Goal: Complete application form: Complete application form

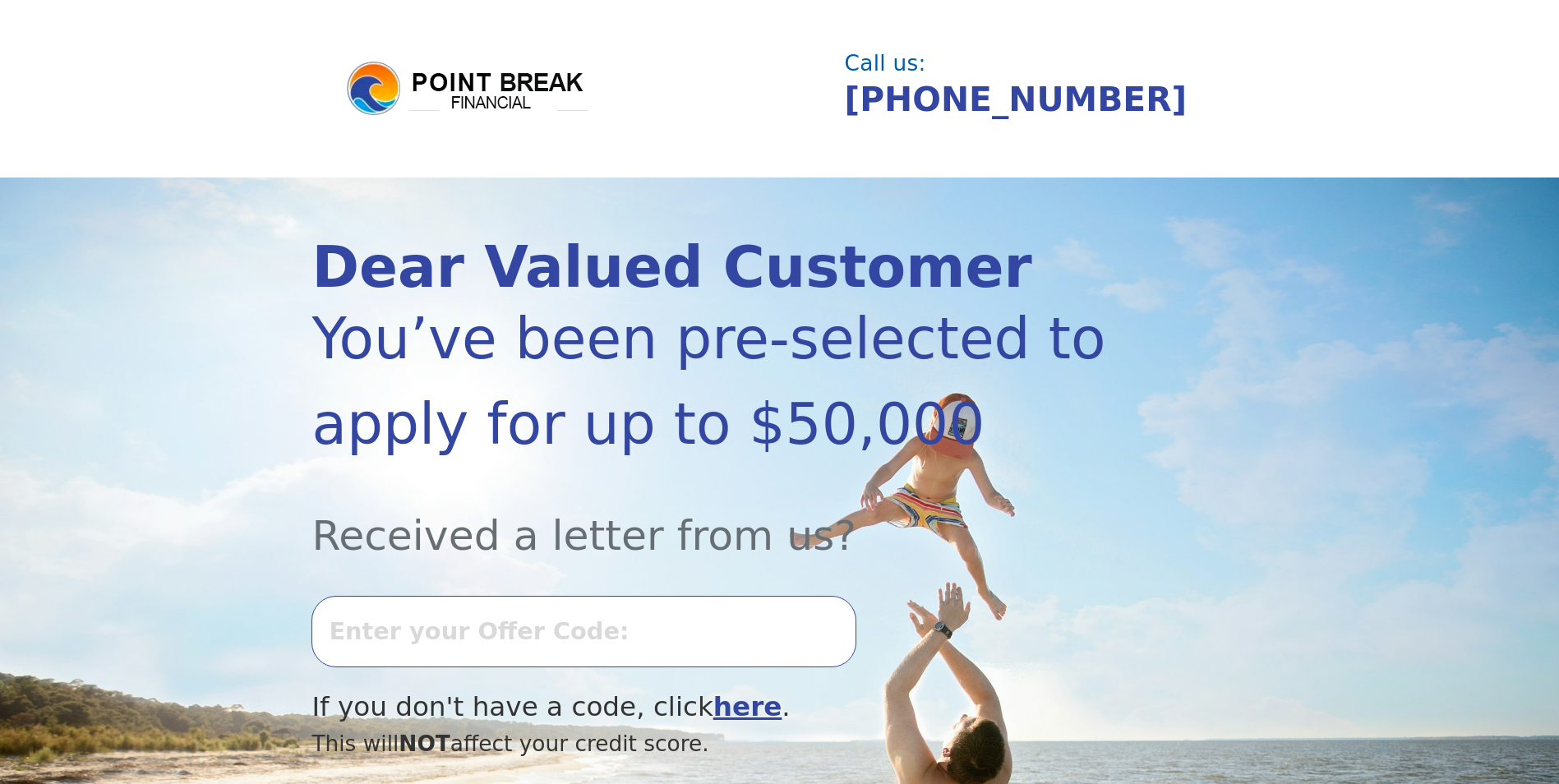
click at [390, 633] on input "text" at bounding box center [583, 631] width 544 height 71
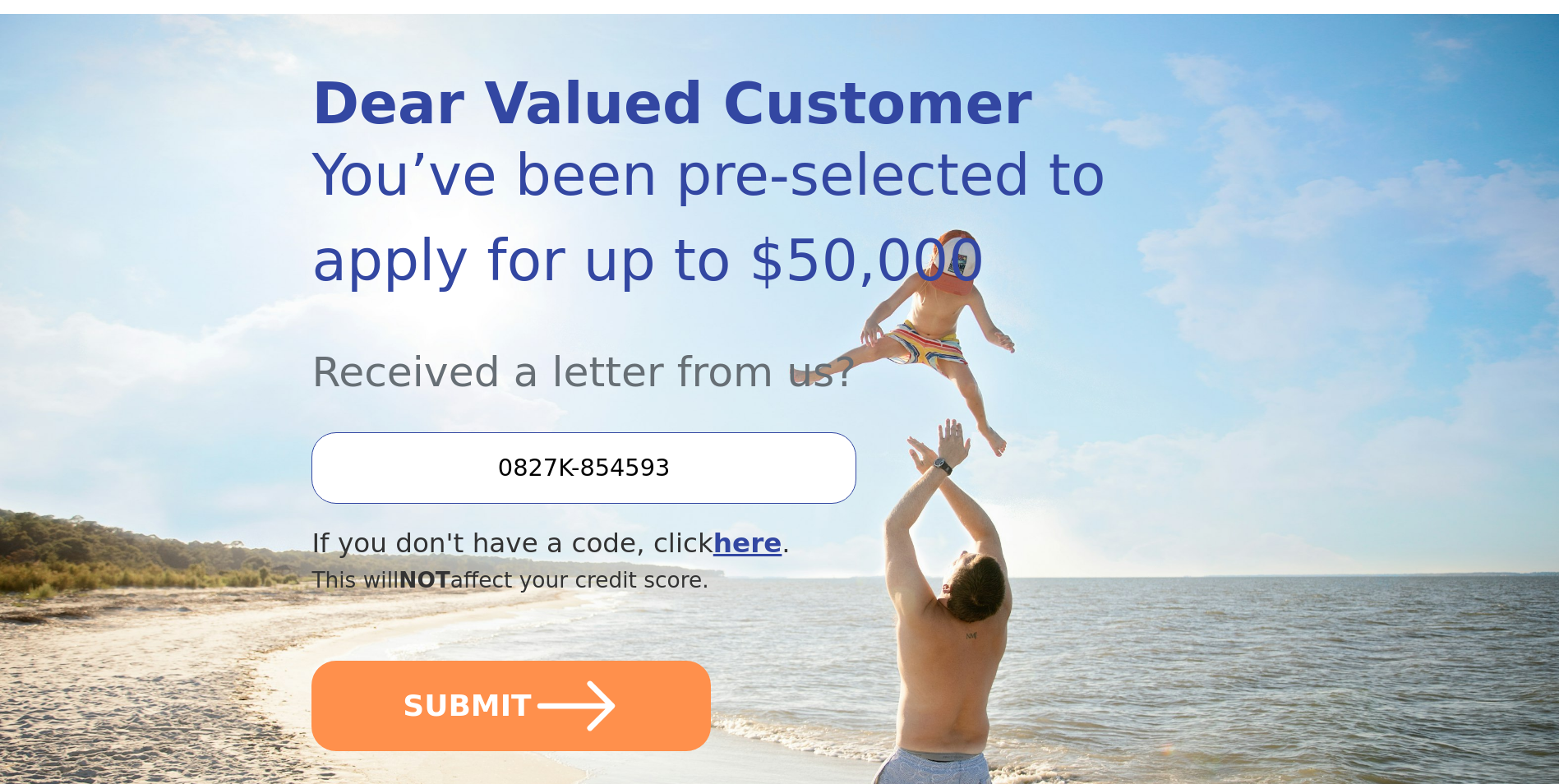
scroll to position [164, 0]
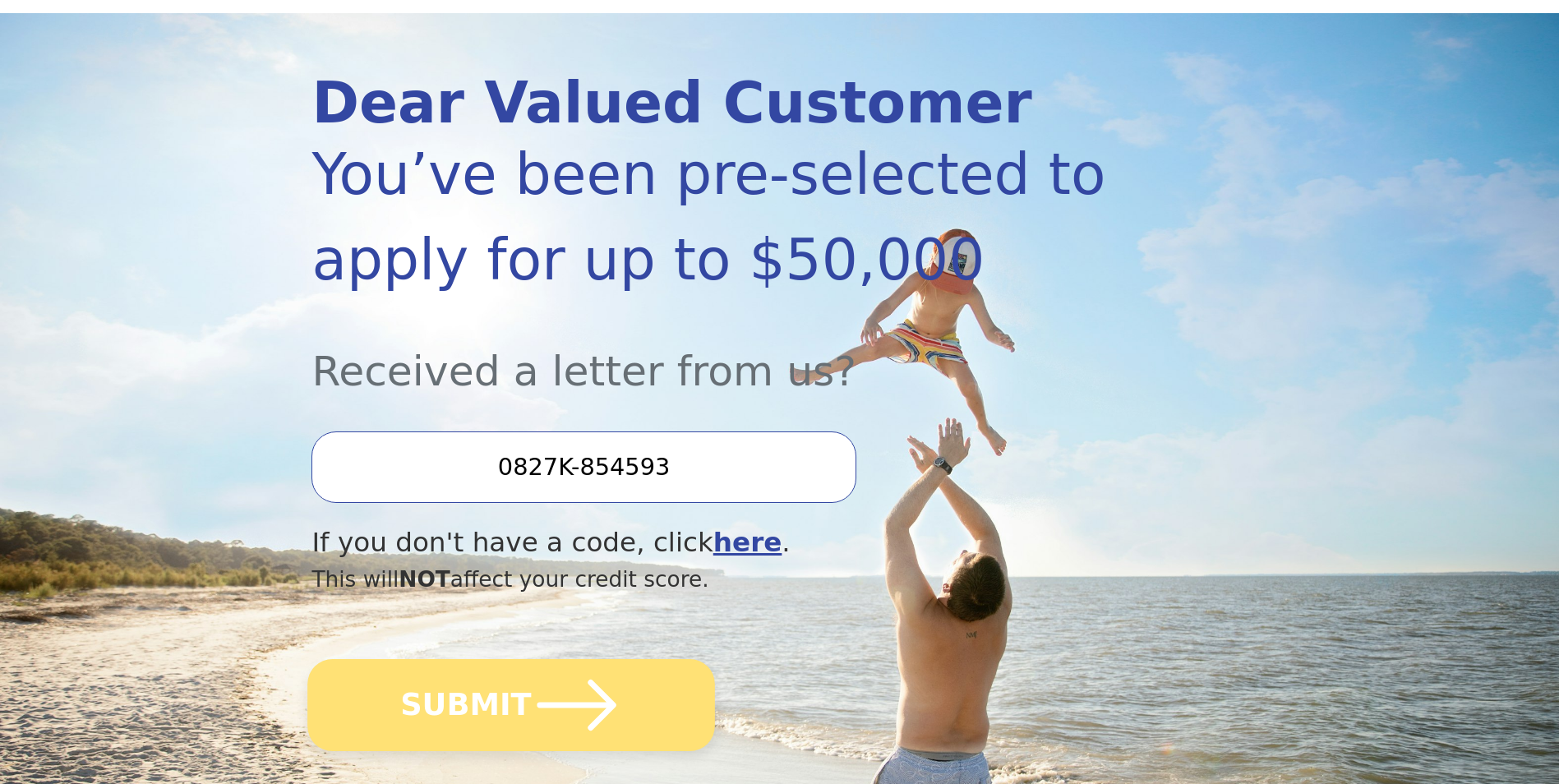
type input "0827K-854593"
click at [468, 716] on button "SUBMIT" at bounding box center [511, 705] width 407 height 92
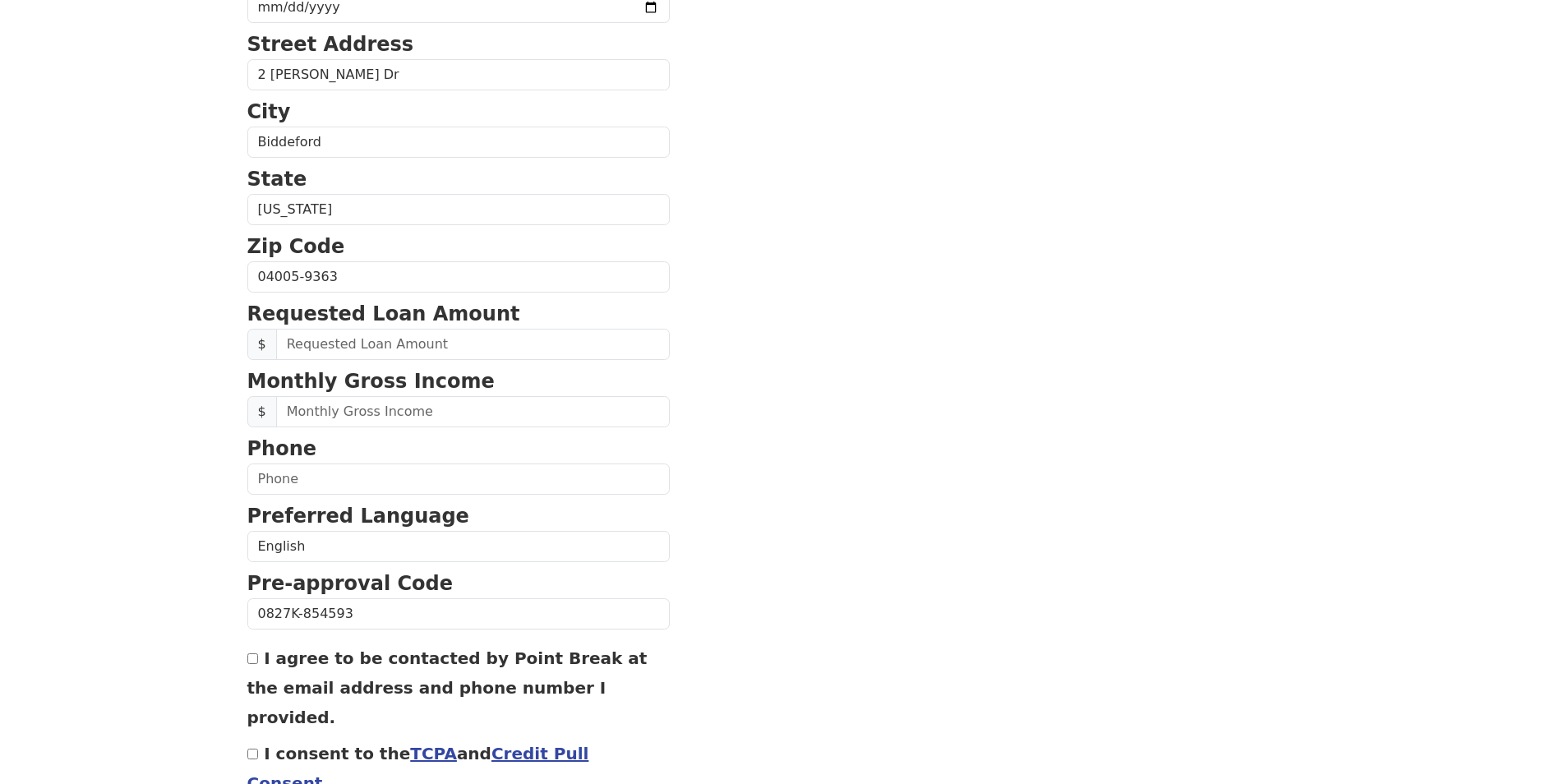
scroll to position [442, 0]
click at [324, 416] on input "text" at bounding box center [472, 411] width 394 height 31
type input "6,100,207.00"
click at [277, 477] on input "text" at bounding box center [458, 478] width 422 height 31
type input "(207) 632-2333"
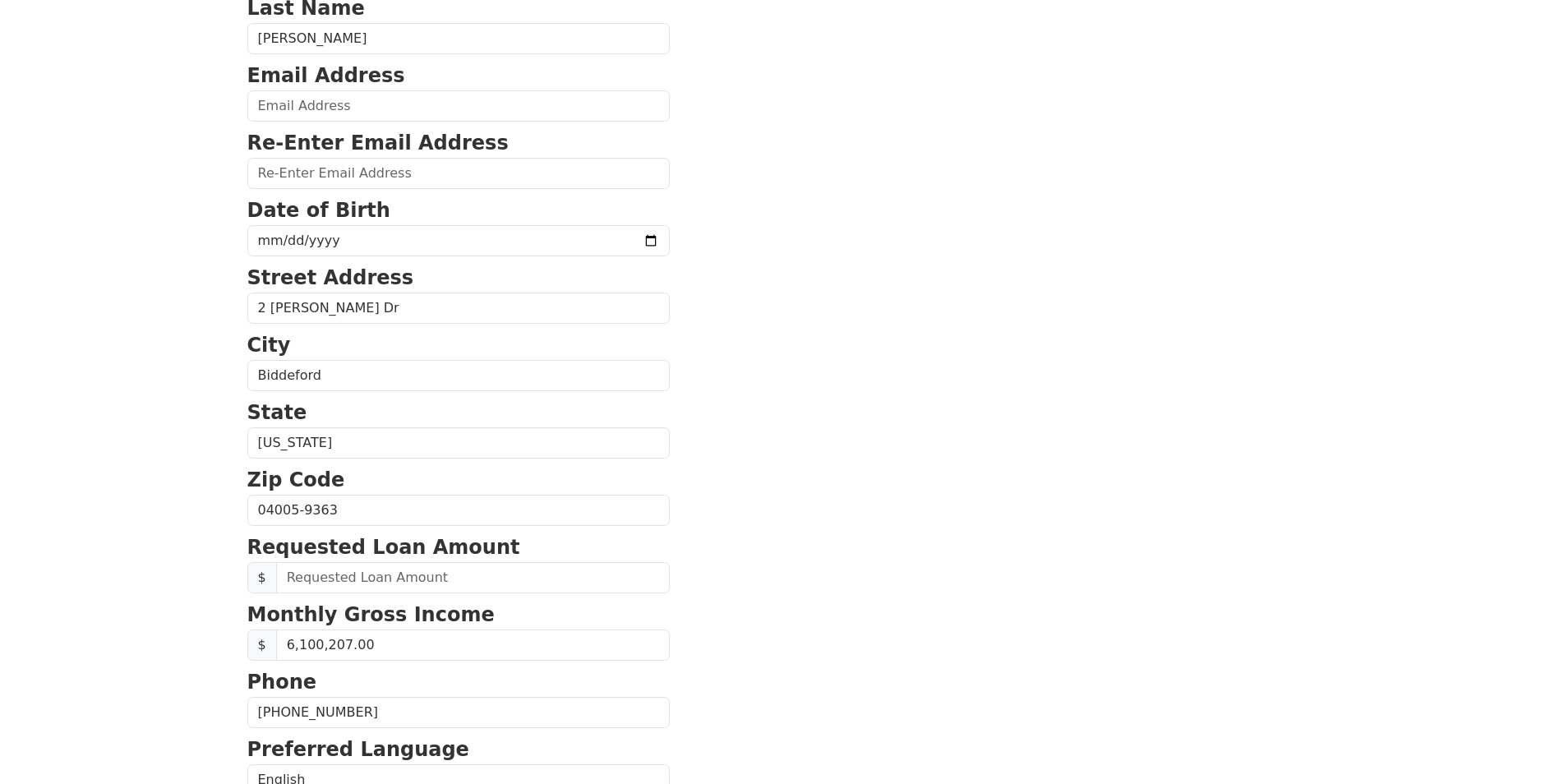
scroll to position [195, 0]
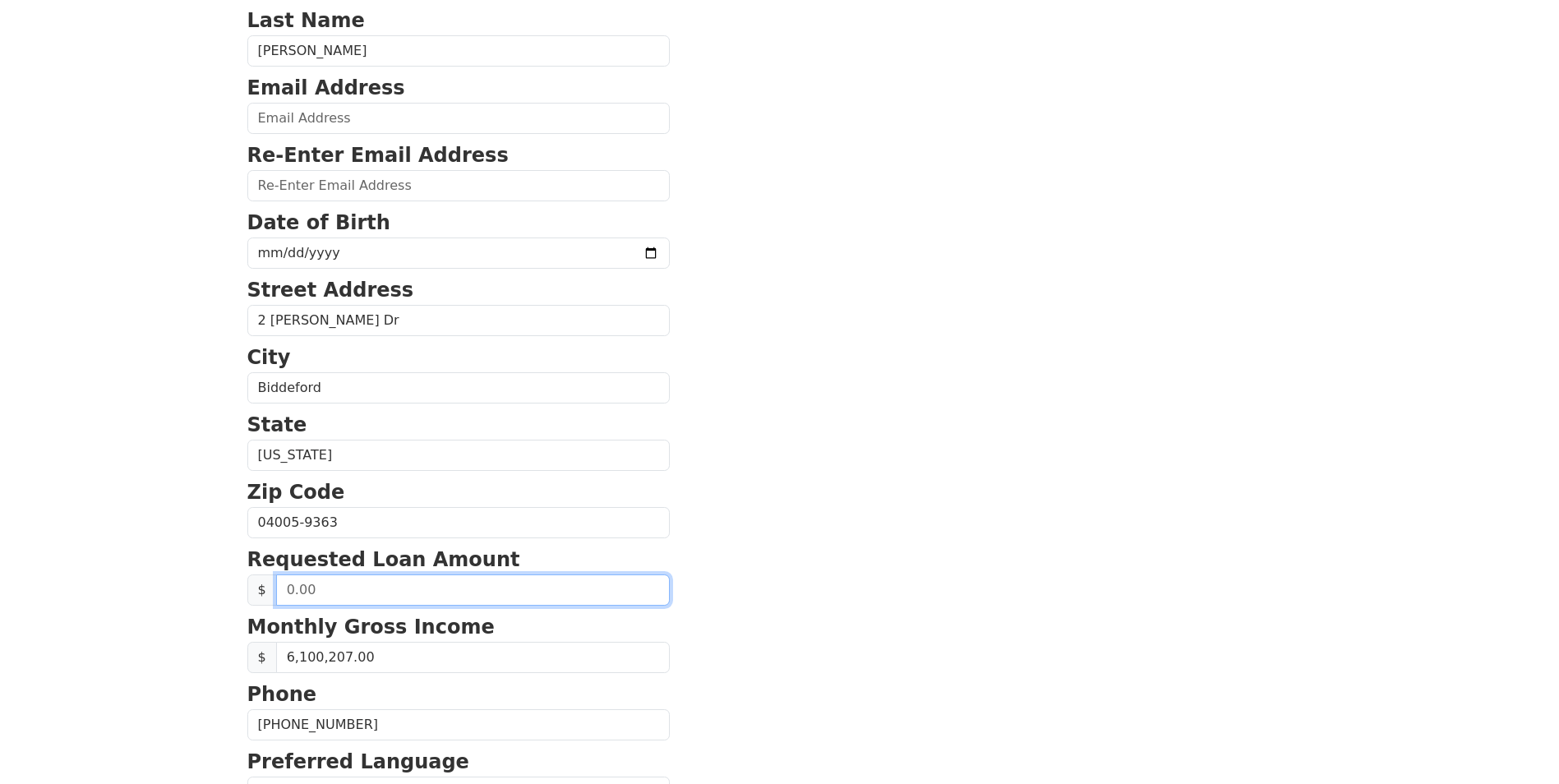
click at [312, 592] on input "text" at bounding box center [472, 590] width 394 height 31
click at [292, 590] on input "20,000.00" at bounding box center [472, 590] width 394 height 31
type input "15,000.00"
click at [124, 580] on body "First Name Eric Last Name Charland Email Address Re-Enter Email Address Date of…" at bounding box center [780, 196] width 1559 height 784
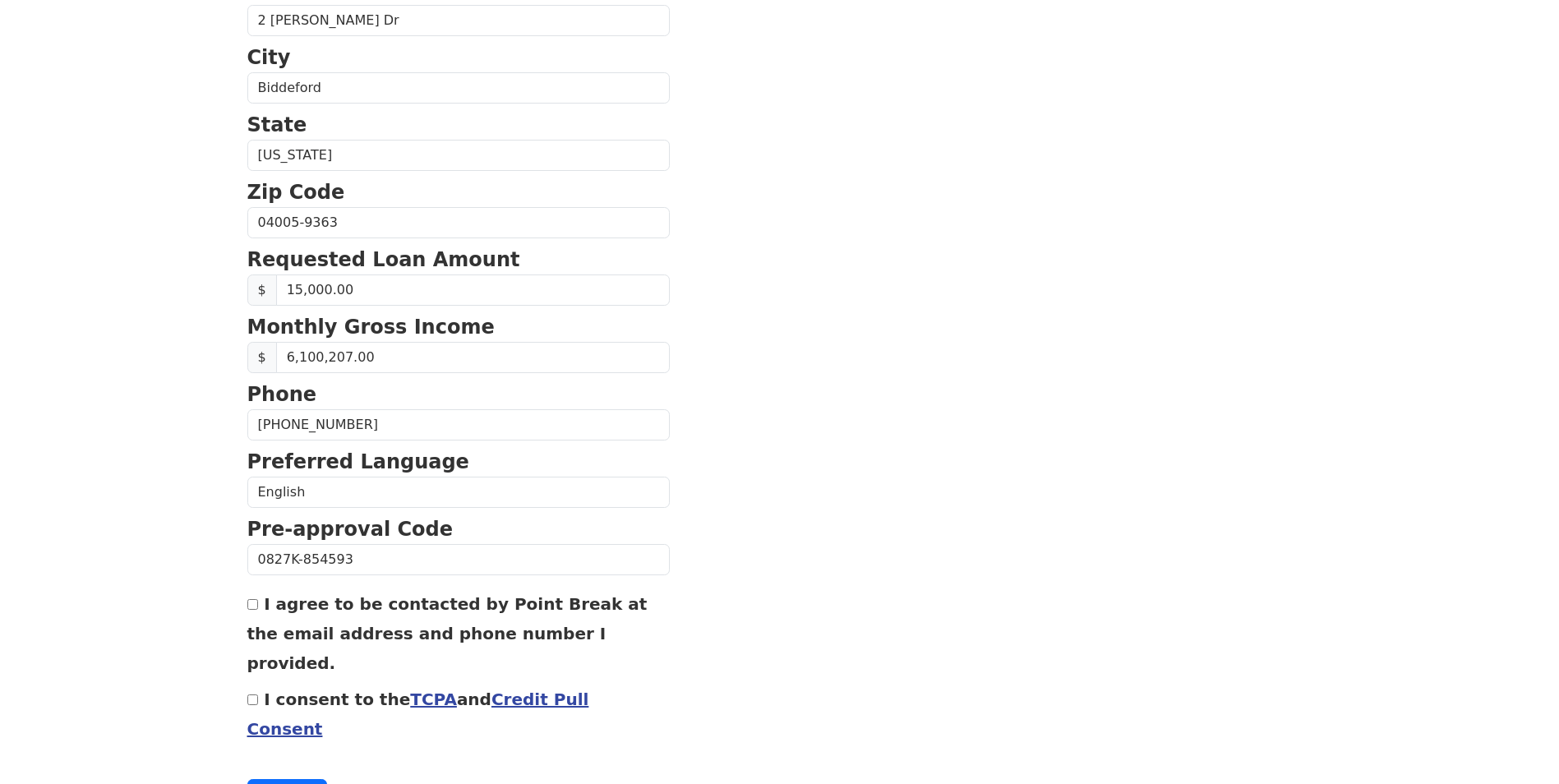
scroll to position [524, 0]
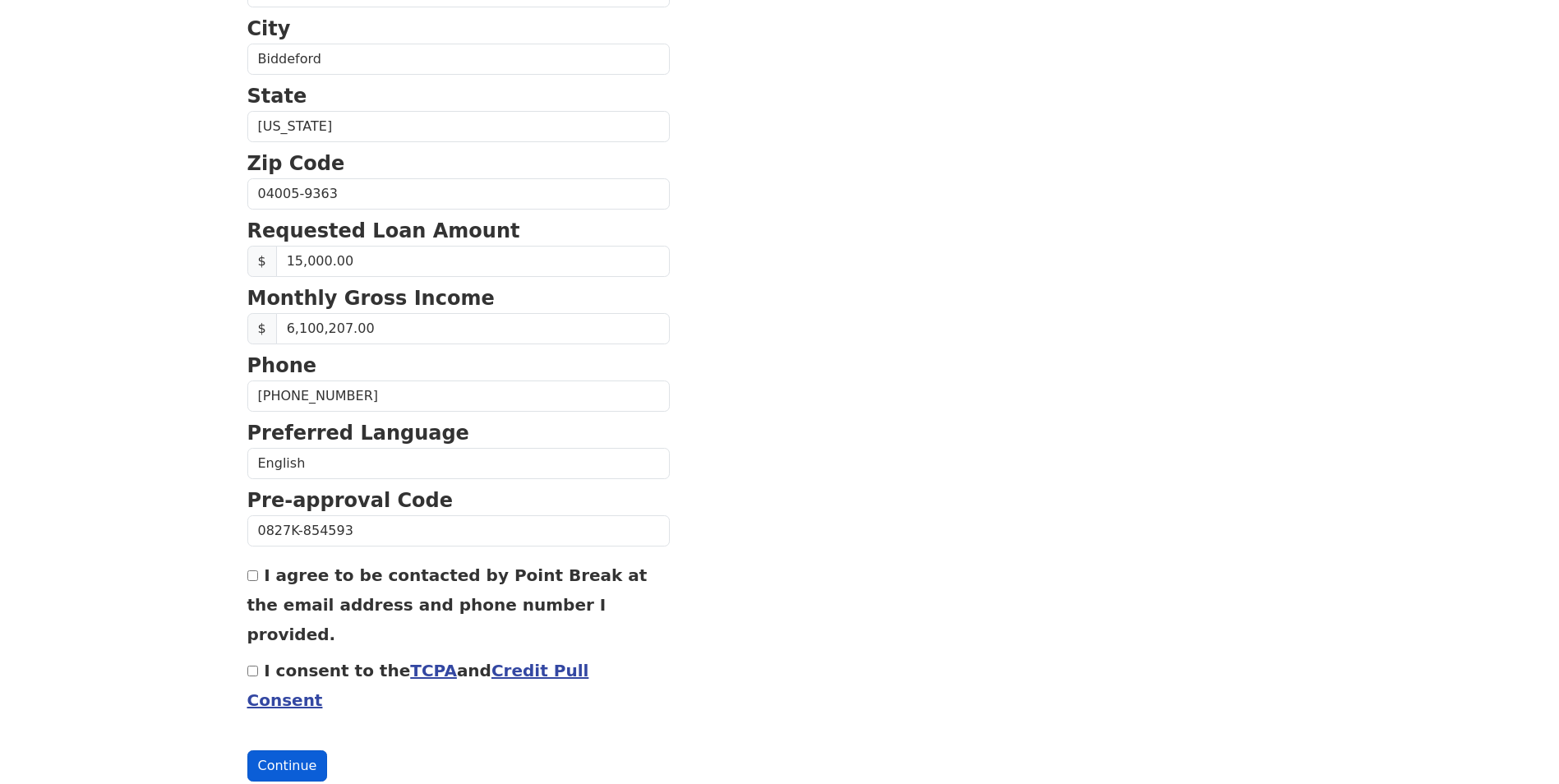
click at [278, 750] on button "Continue" at bounding box center [288, 765] width 81 height 31
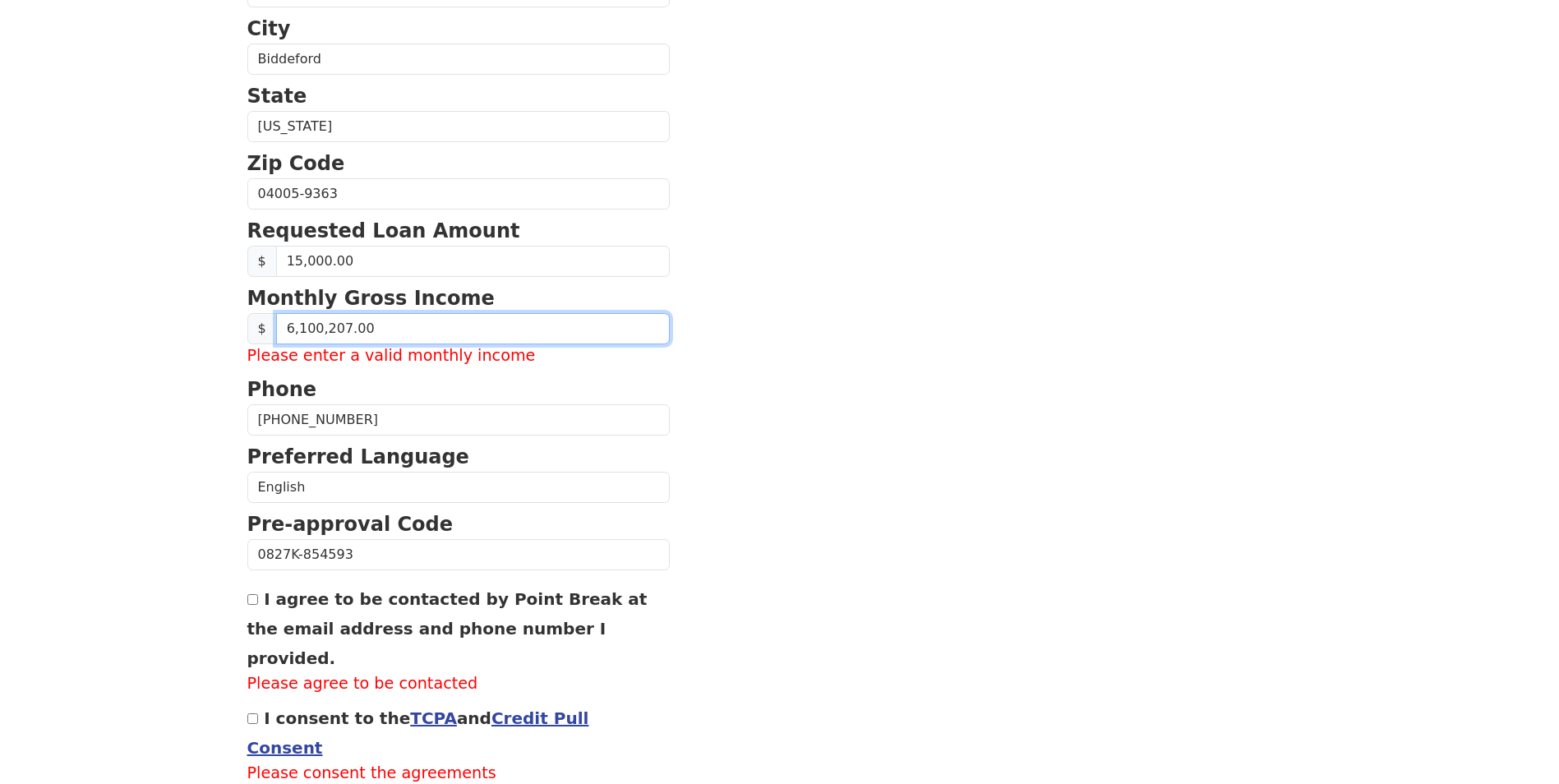
click at [338, 327] on input "6,100,207.00" at bounding box center [472, 329] width 394 height 31
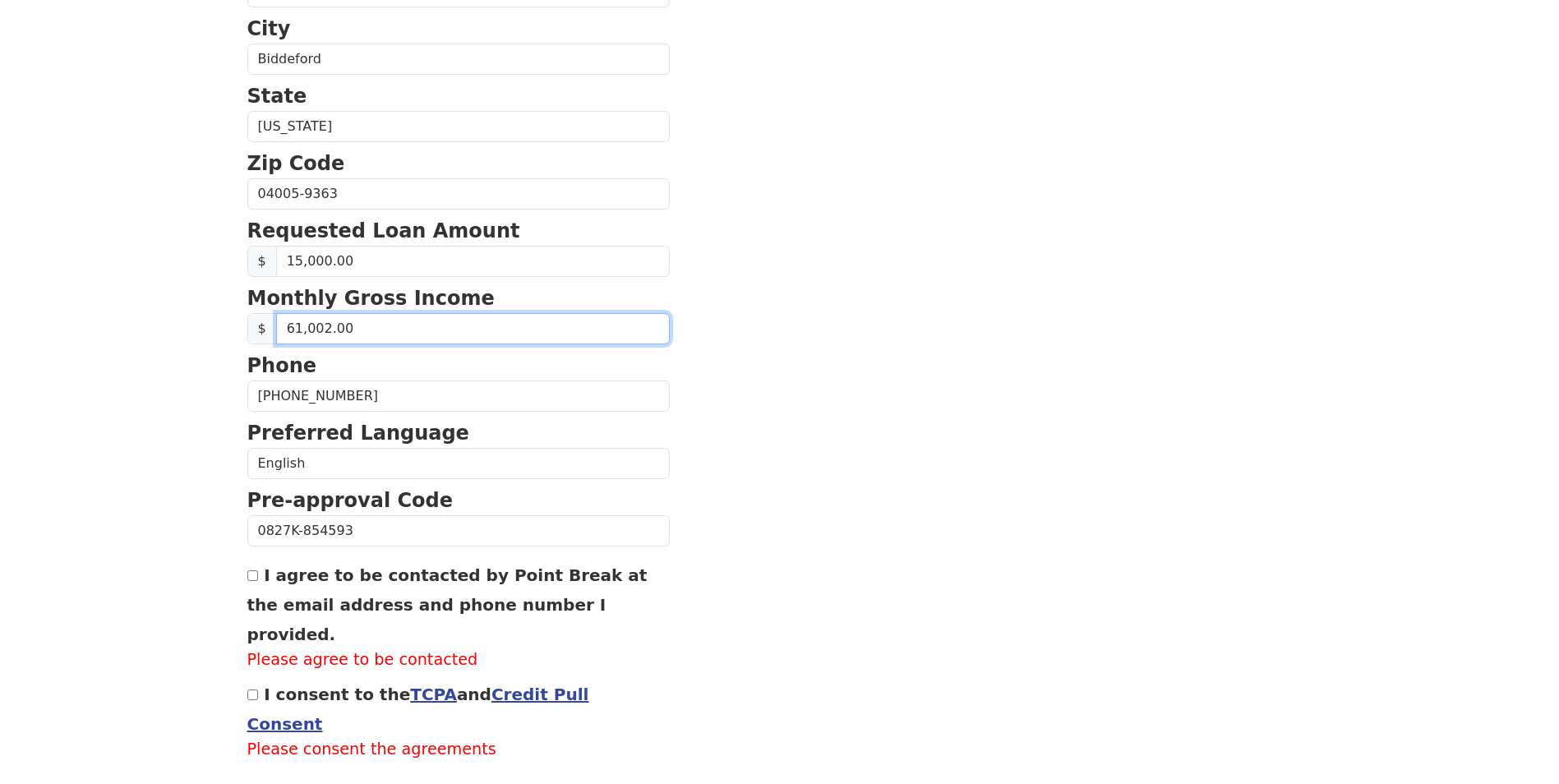
type input "6,100.00"
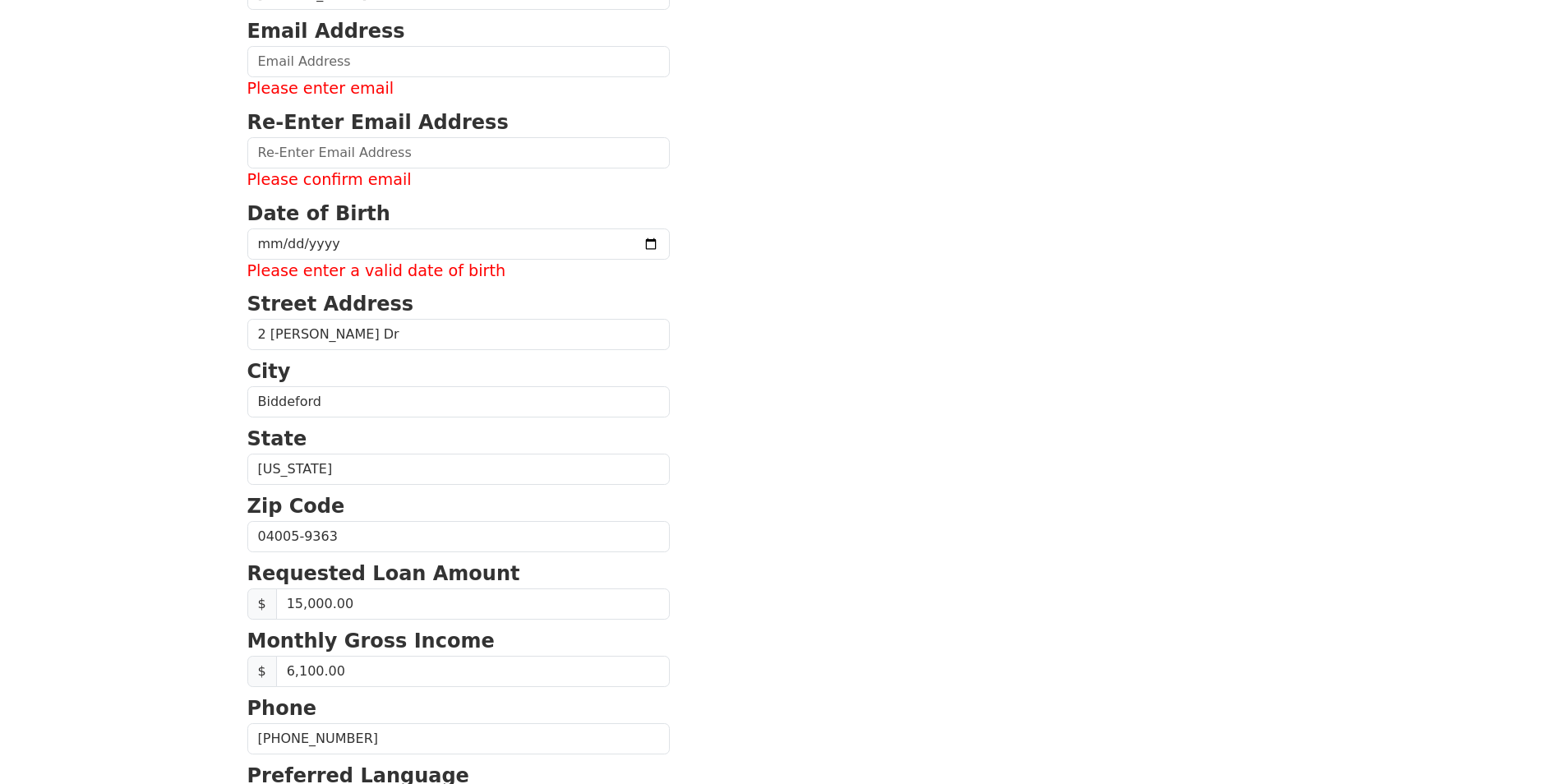
scroll to position [184, 0]
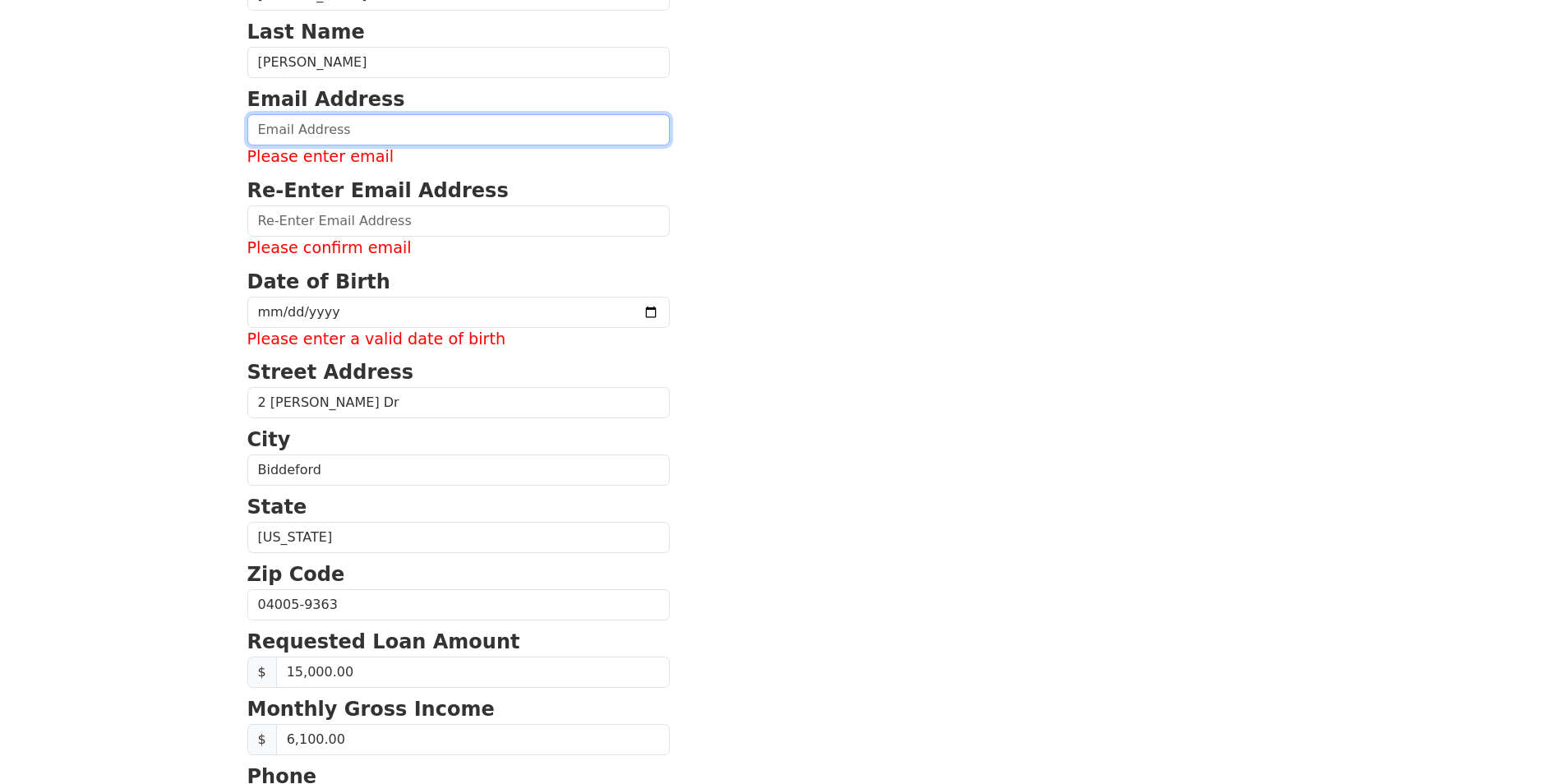
click at [291, 133] on input "email" at bounding box center [458, 130] width 422 height 31
type input "ericc@maine.rr.com"
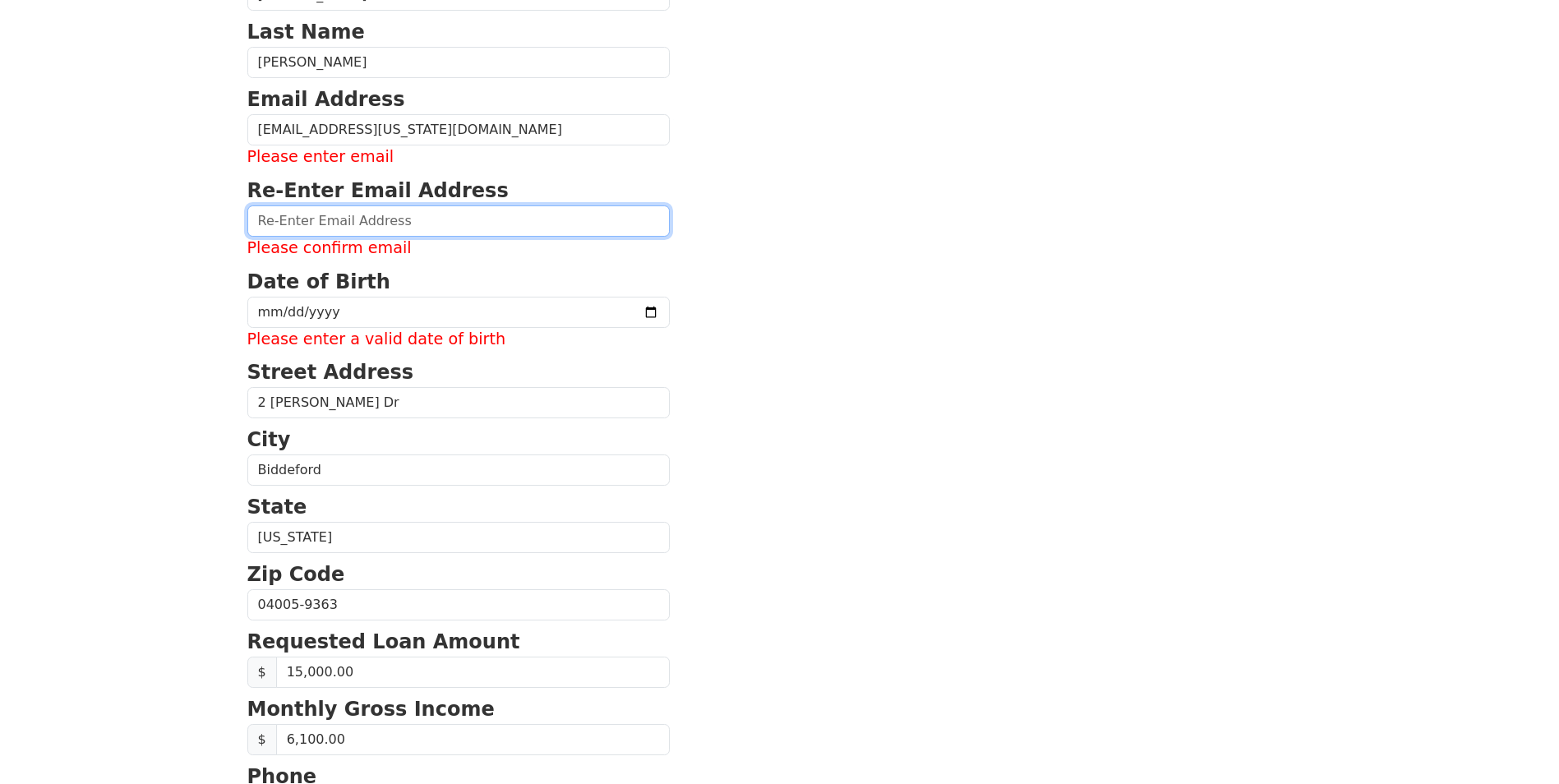
type input "ericc@maine.rr.com"
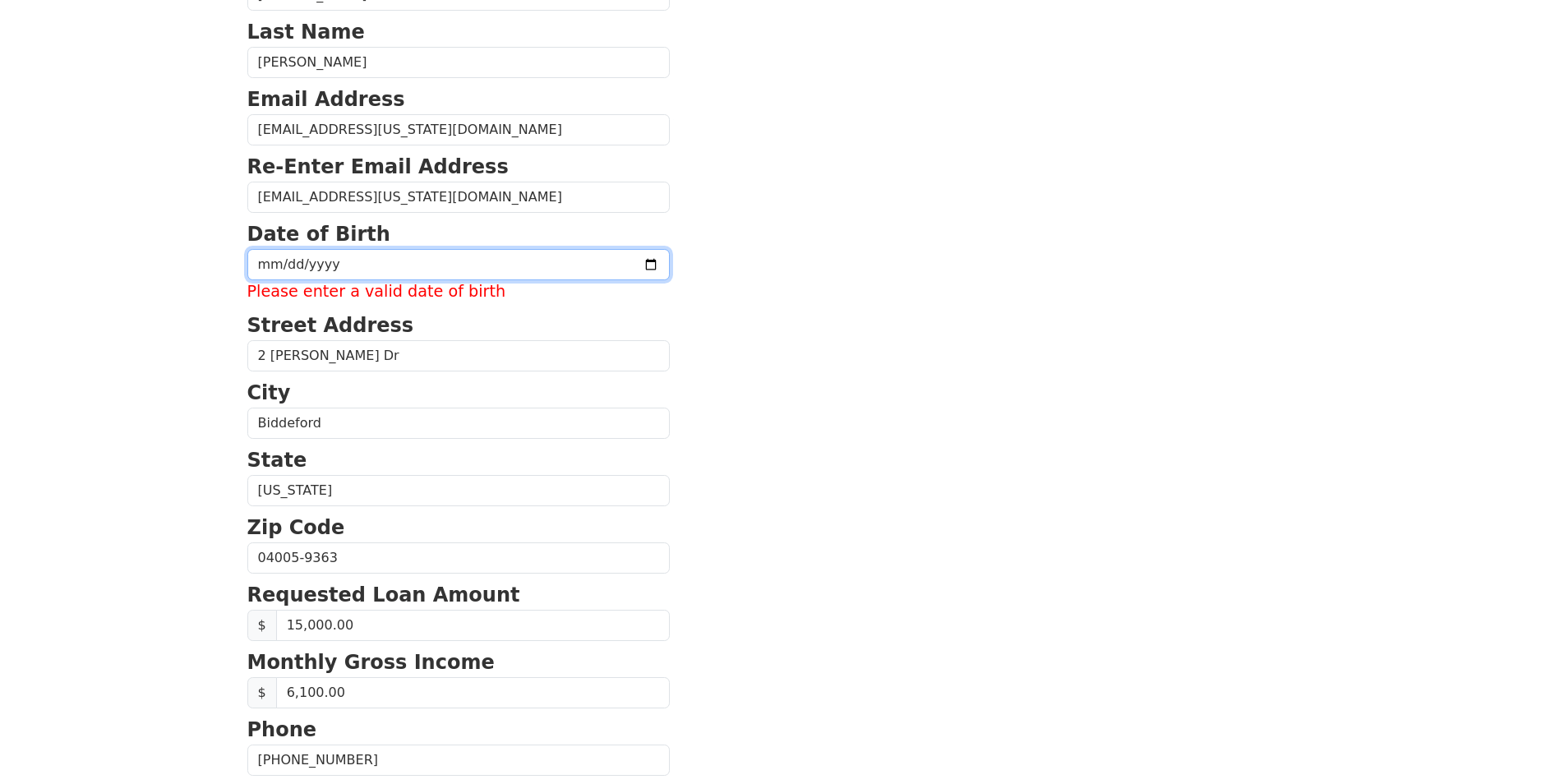
click at [267, 270] on input "date" at bounding box center [458, 265] width 422 height 31
type input "1978-02-13"
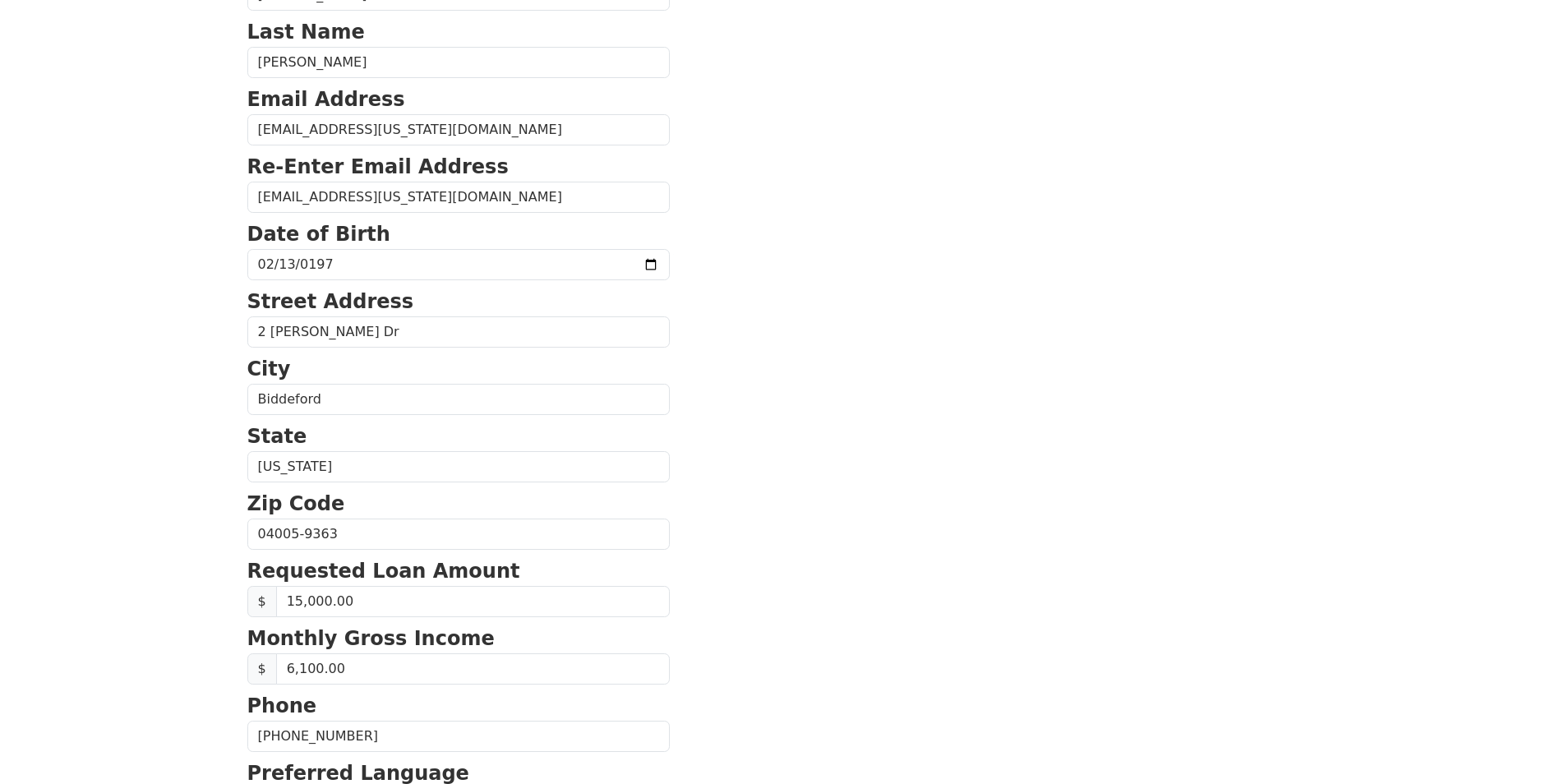
click at [214, 308] on body "First Name Eric Last Name Charland Email Address ericc@maine.rr.com Re-Enter Em…" at bounding box center [780, 207] width 1559 height 784
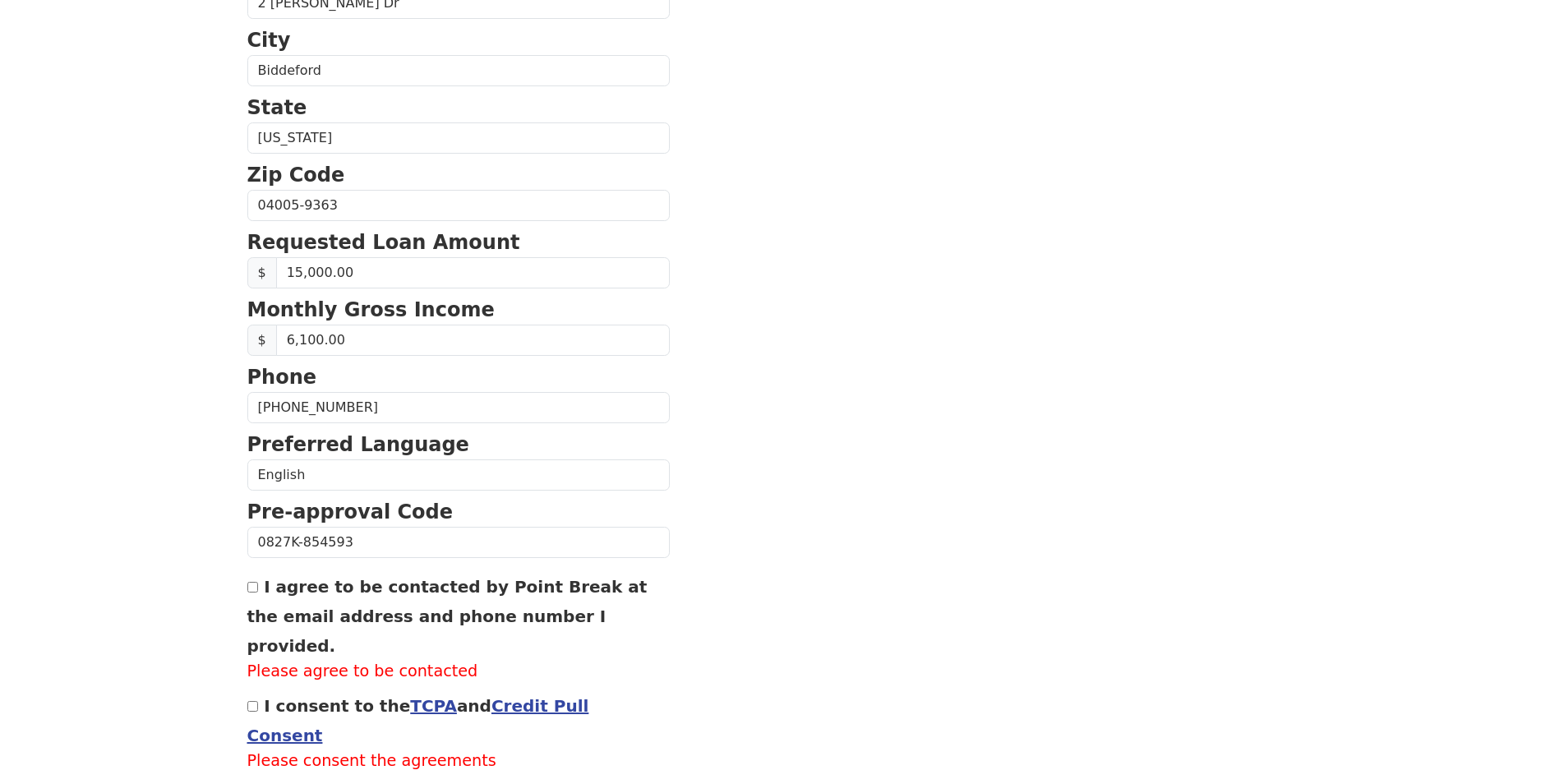
scroll to position [572, 0]
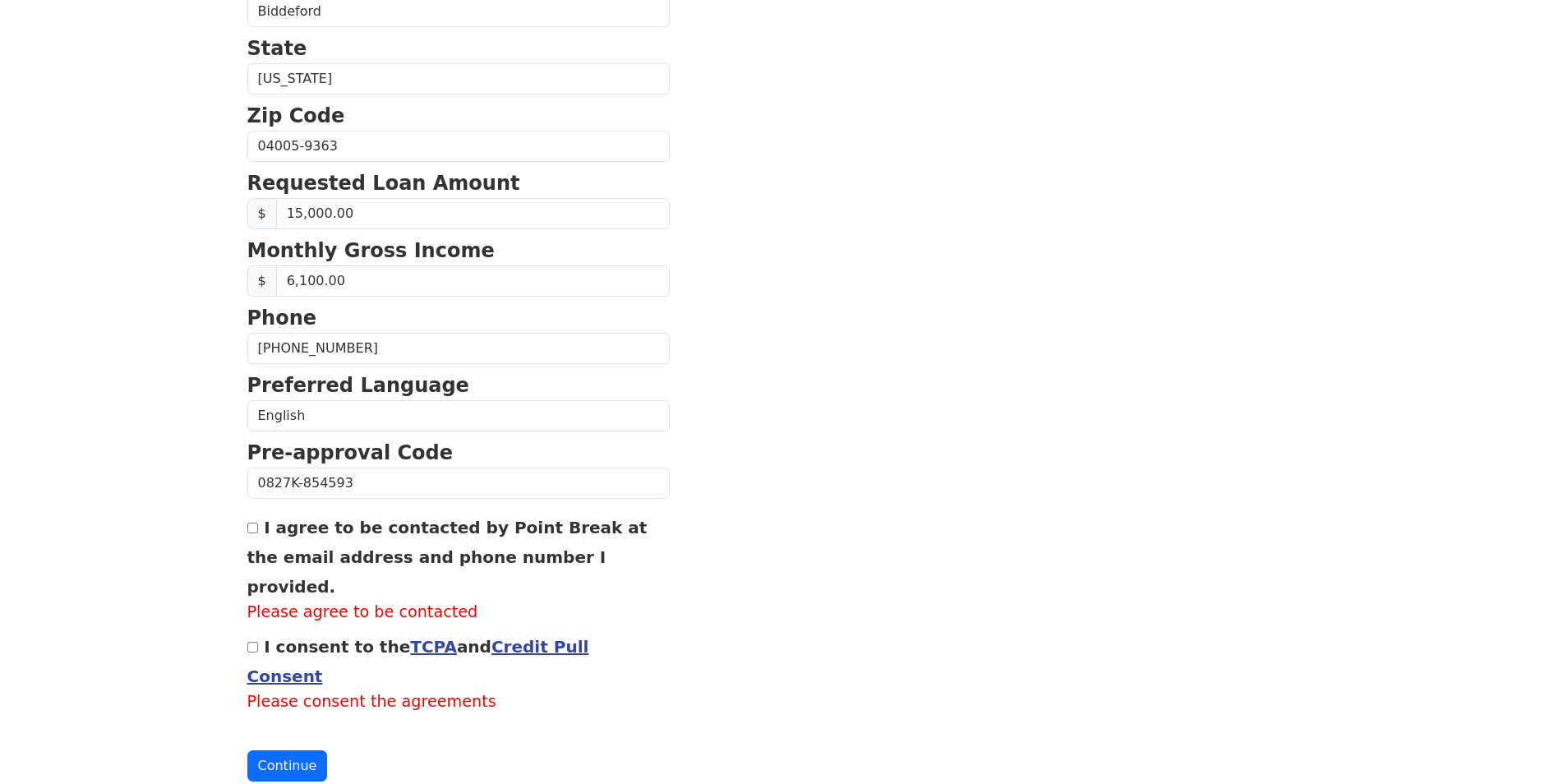
click at [252, 531] on input "I agree to be contacted by Point Break at the email address and phone number I …" at bounding box center [252, 527] width 11 height 11
checkbox input "true"
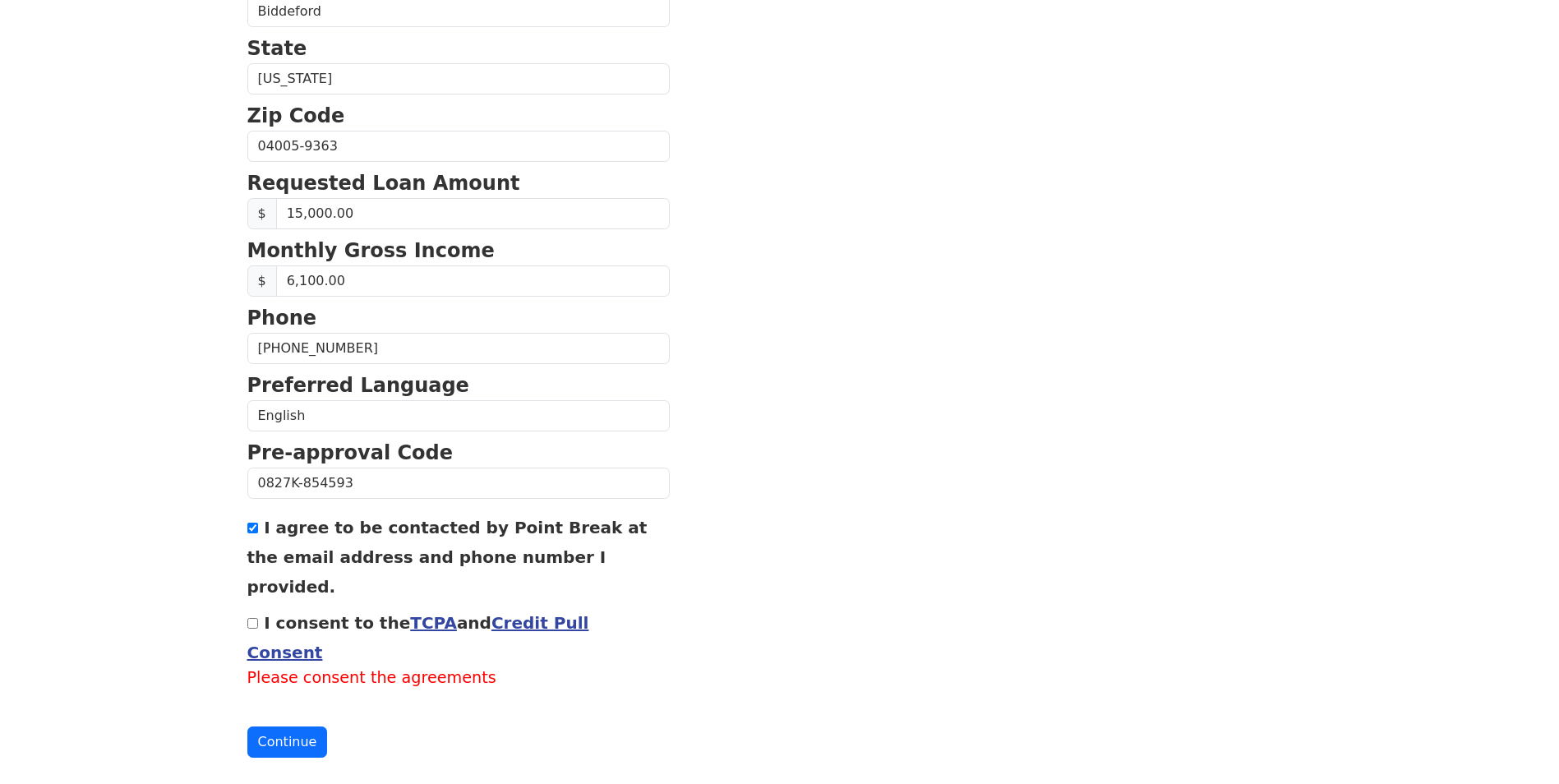
scroll to position [548, 0]
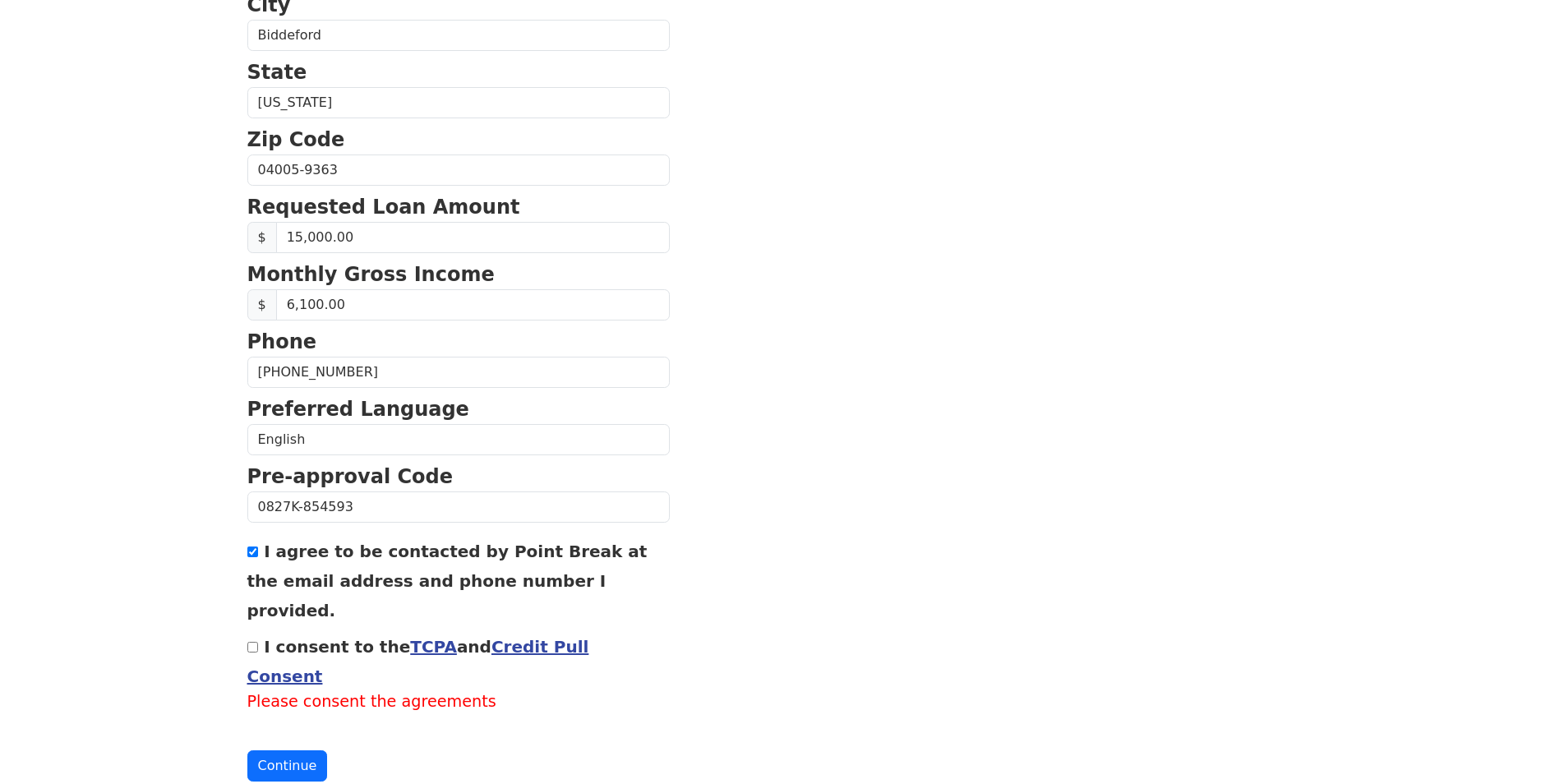
click at [252, 642] on input "I consent to the TCPA and Credit Pull Consent" at bounding box center [252, 647] width 11 height 11
checkbox input "true"
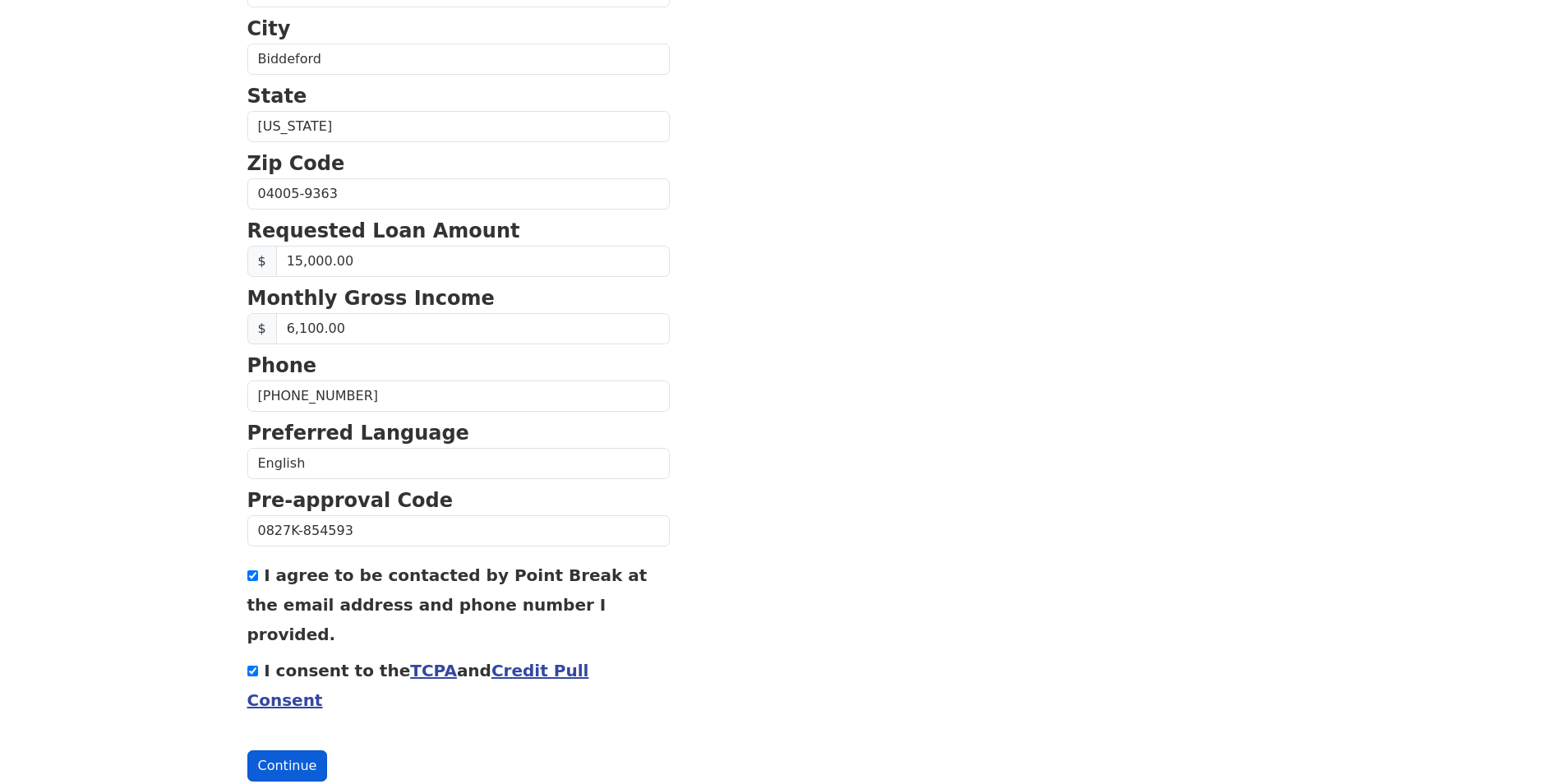
click at [280, 750] on button "Continue" at bounding box center [288, 765] width 81 height 31
